Goal: Information Seeking & Learning: Learn about a topic

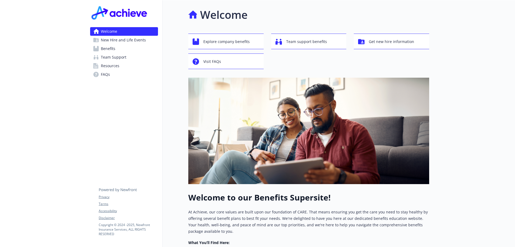
click at [138, 51] on link "Benefits" at bounding box center [124, 48] width 68 height 9
